Goal: Transaction & Acquisition: Book appointment/travel/reservation

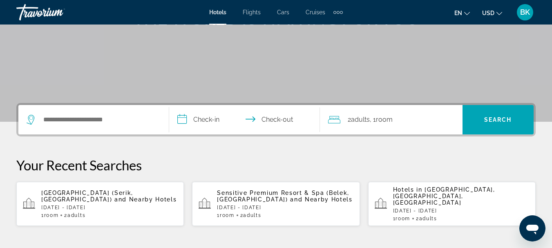
scroll to position [123, 0]
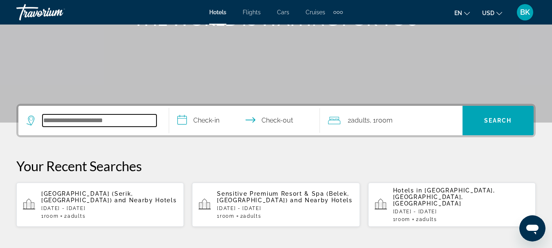
click at [66, 119] on input "Search hotel destination" at bounding box center [100, 120] width 114 height 12
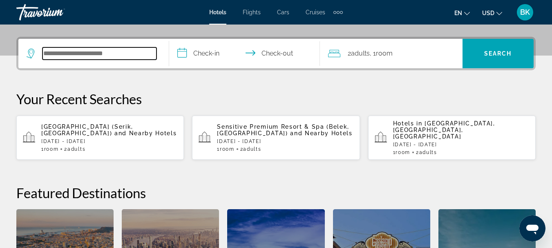
scroll to position [200, 0]
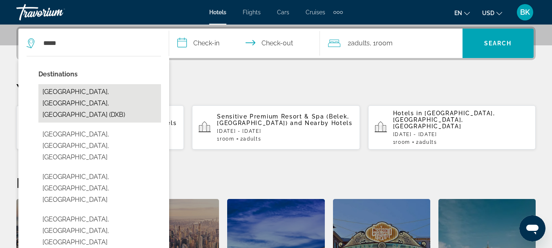
click at [65, 98] on button "[GEOGRAPHIC_DATA], [GEOGRAPHIC_DATA], [GEOGRAPHIC_DATA] (DXB)" at bounding box center [99, 103] width 123 height 38
type input "**********"
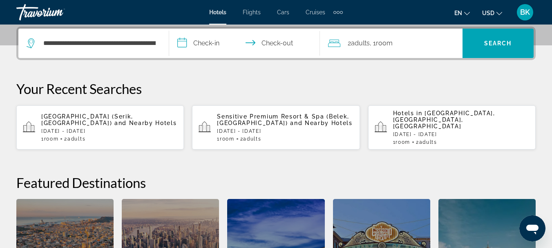
click at [209, 45] on input "**********" at bounding box center [246, 45] width 154 height 32
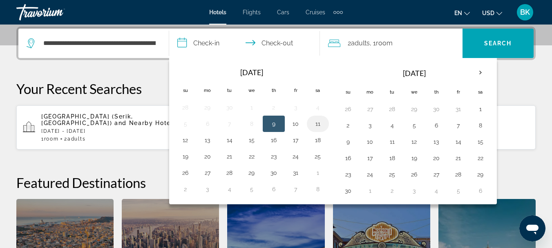
click at [316, 124] on button "11" at bounding box center [317, 123] width 13 height 11
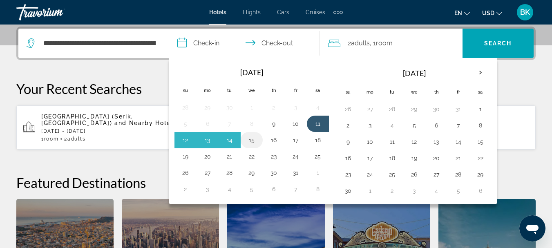
click at [254, 139] on button "15" at bounding box center [251, 139] width 13 height 11
type input "**********"
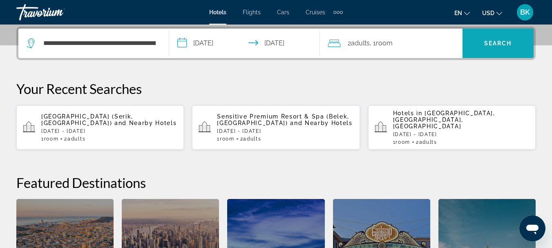
click at [501, 43] on span "Search" at bounding box center [498, 43] width 28 height 7
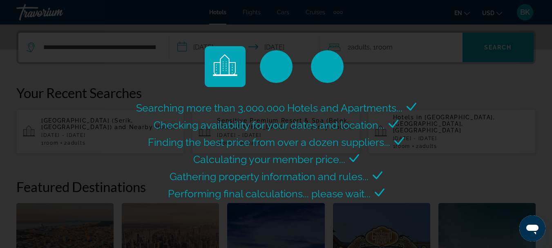
scroll to position [204, 0]
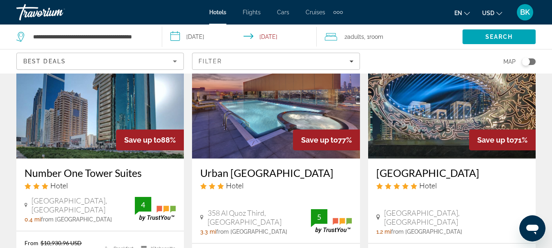
scroll to position [41, 0]
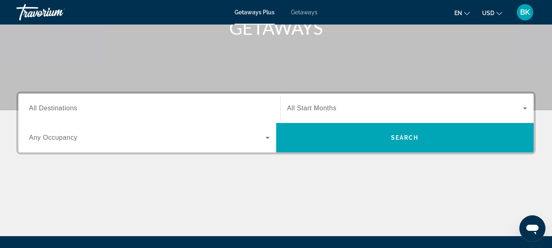
scroll to position [163, 0]
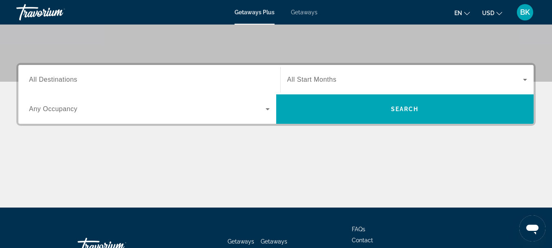
click at [107, 82] on input "Destination All Destinations" at bounding box center [149, 80] width 241 height 10
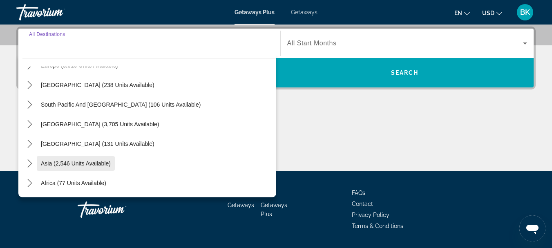
scroll to position [123, 0]
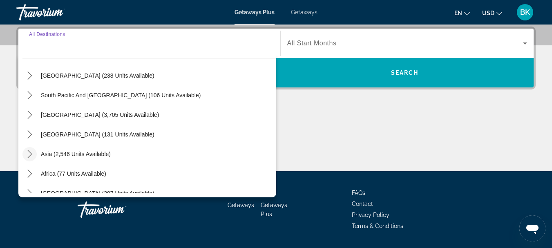
click at [29, 157] on icon "Toggle Asia (2,546 units available) submenu" at bounding box center [30, 154] width 8 height 8
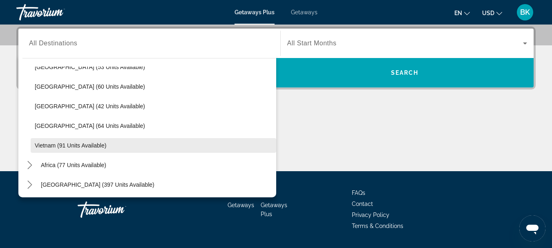
scroll to position [329, 0]
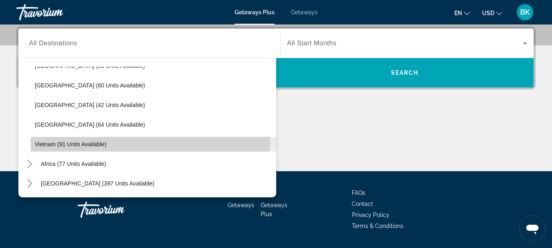
click at [65, 143] on span "Vietnam (91 units available)" at bounding box center [71, 144] width 72 height 7
type input "**********"
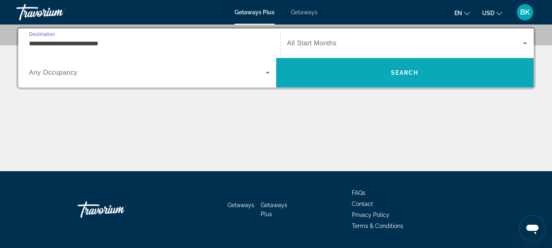
click at [428, 66] on span "Search" at bounding box center [405, 73] width 258 height 20
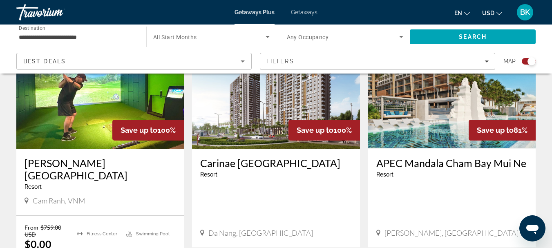
scroll to position [286, 0]
